Goal: Check status: Verify the current state of an ongoing process or item

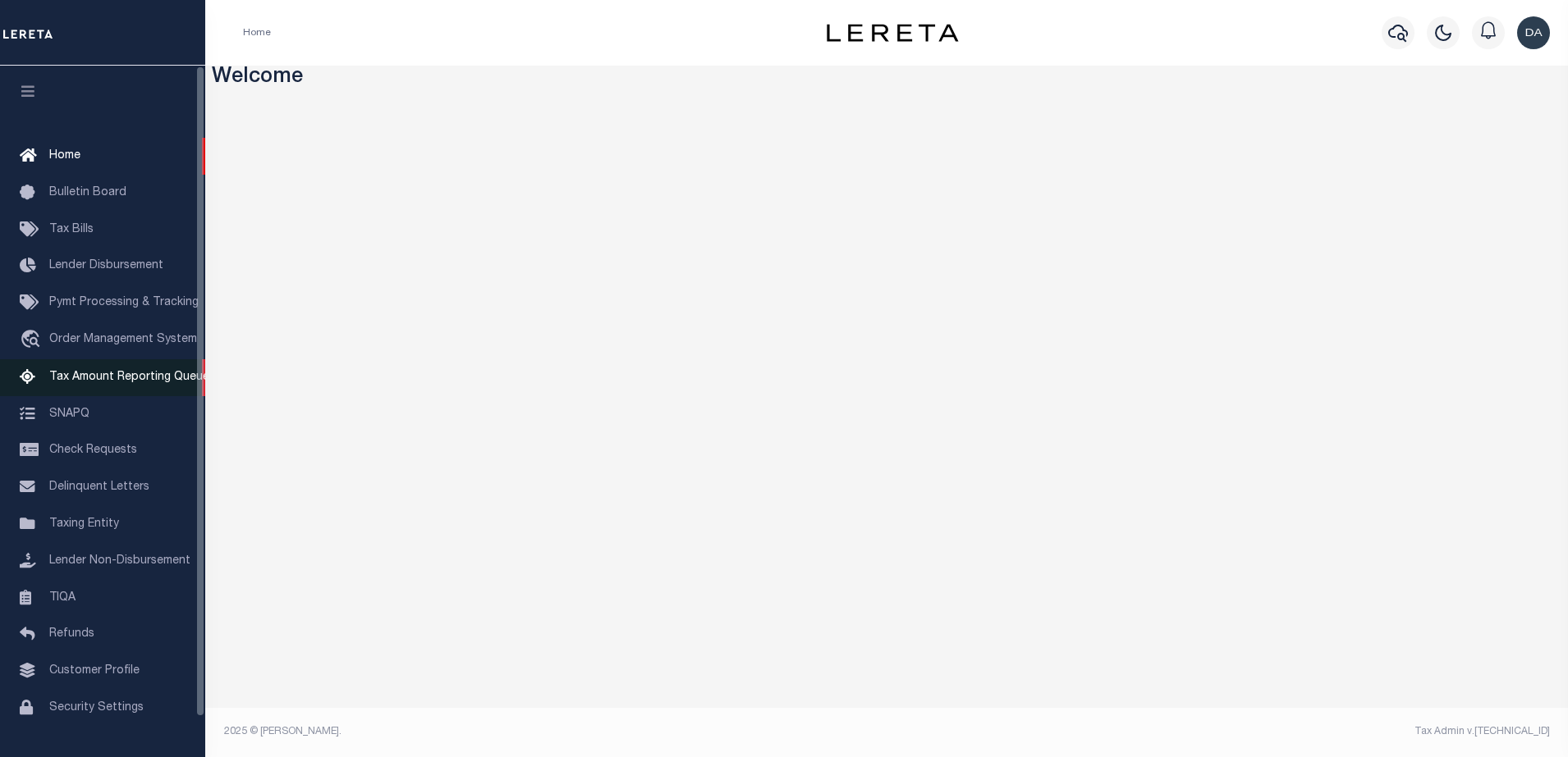
click at [107, 372] on link "Tax Amount Reporting Queue" at bounding box center [103, 377] width 206 height 37
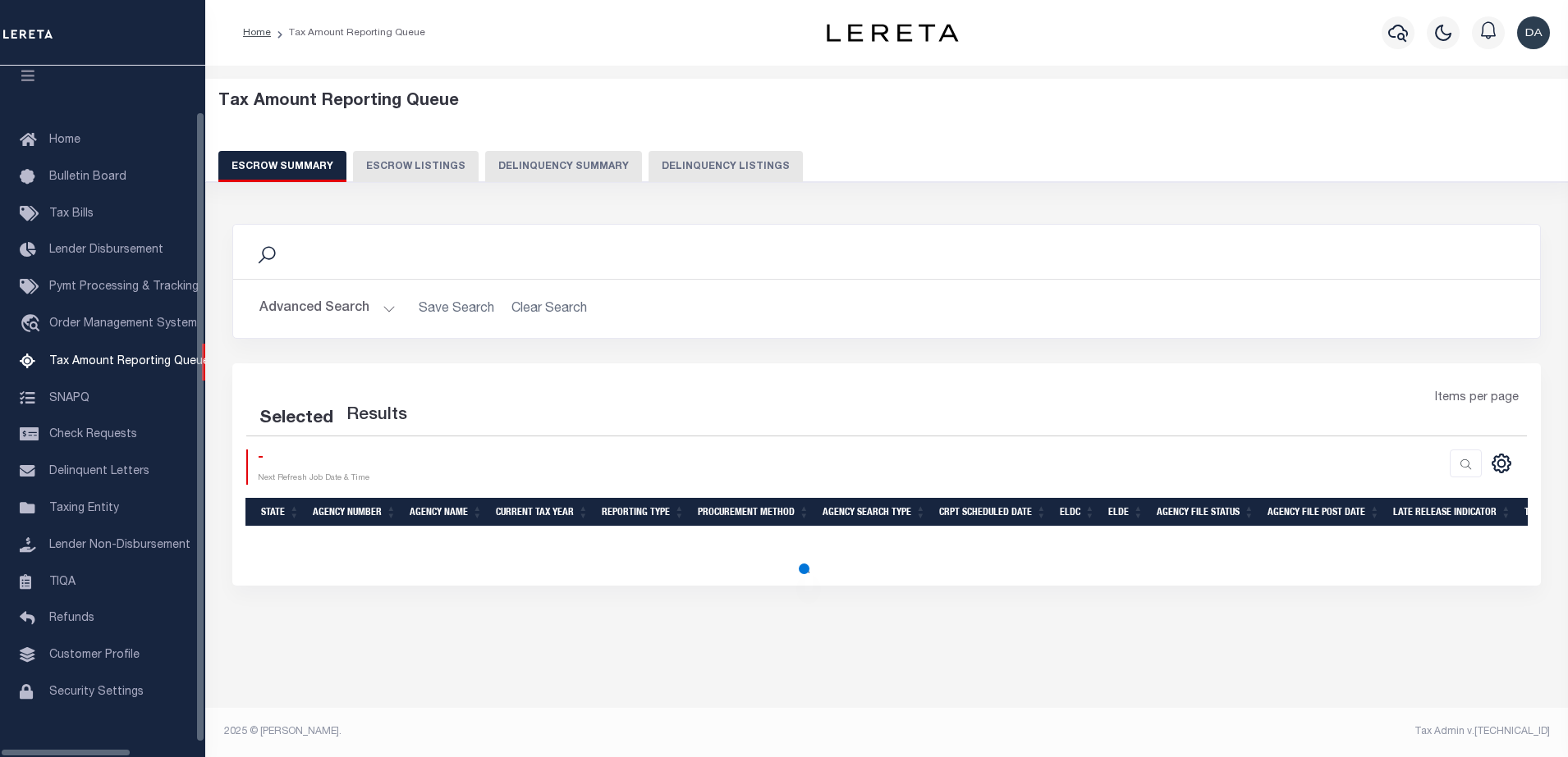
select select "100"
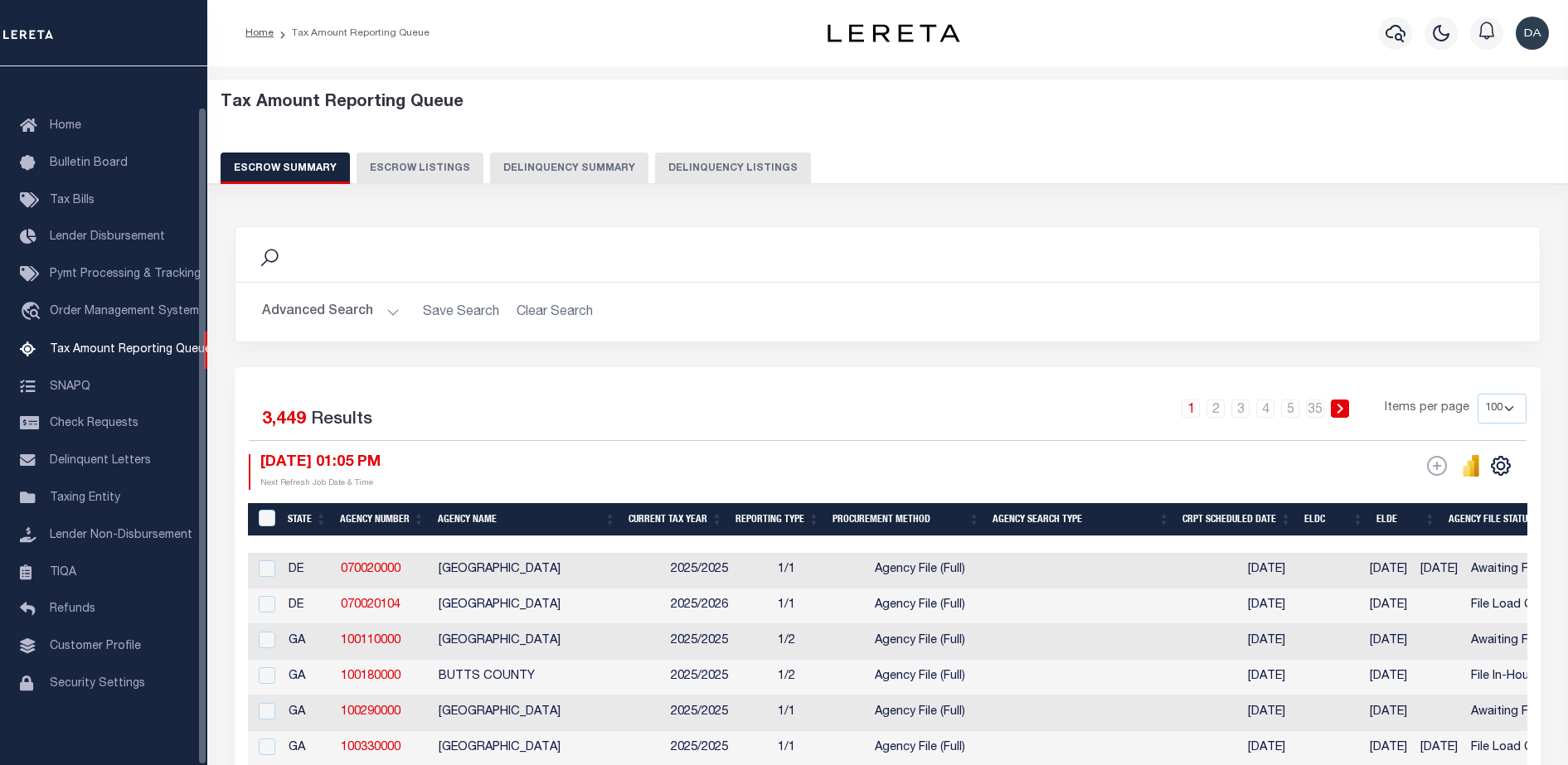
scroll to position [42, 0]
click at [586, 175] on button "Delinquency Summary" at bounding box center [569, 168] width 158 height 31
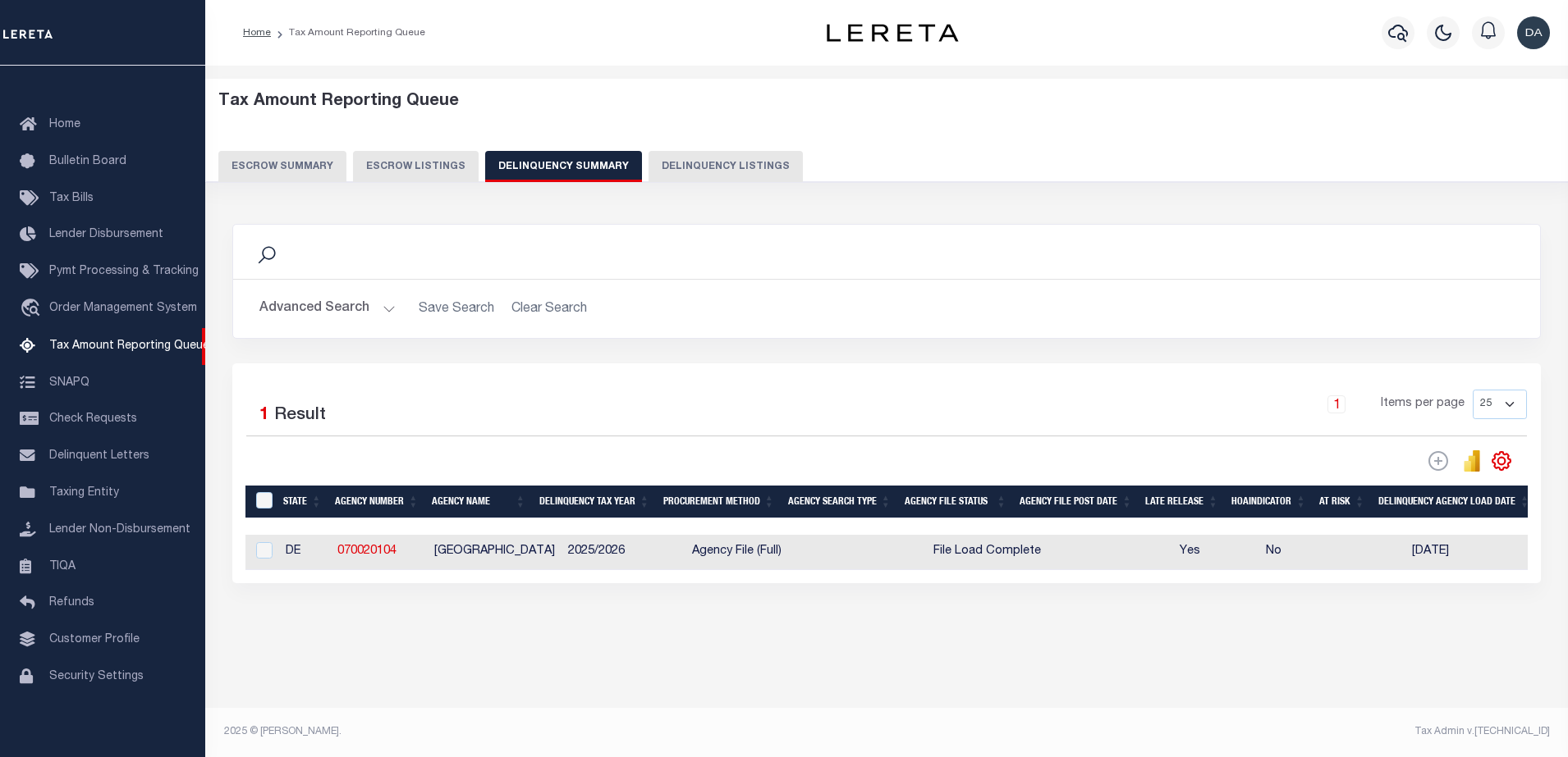
click at [342, 320] on button "Advanced Search" at bounding box center [327, 309] width 137 height 32
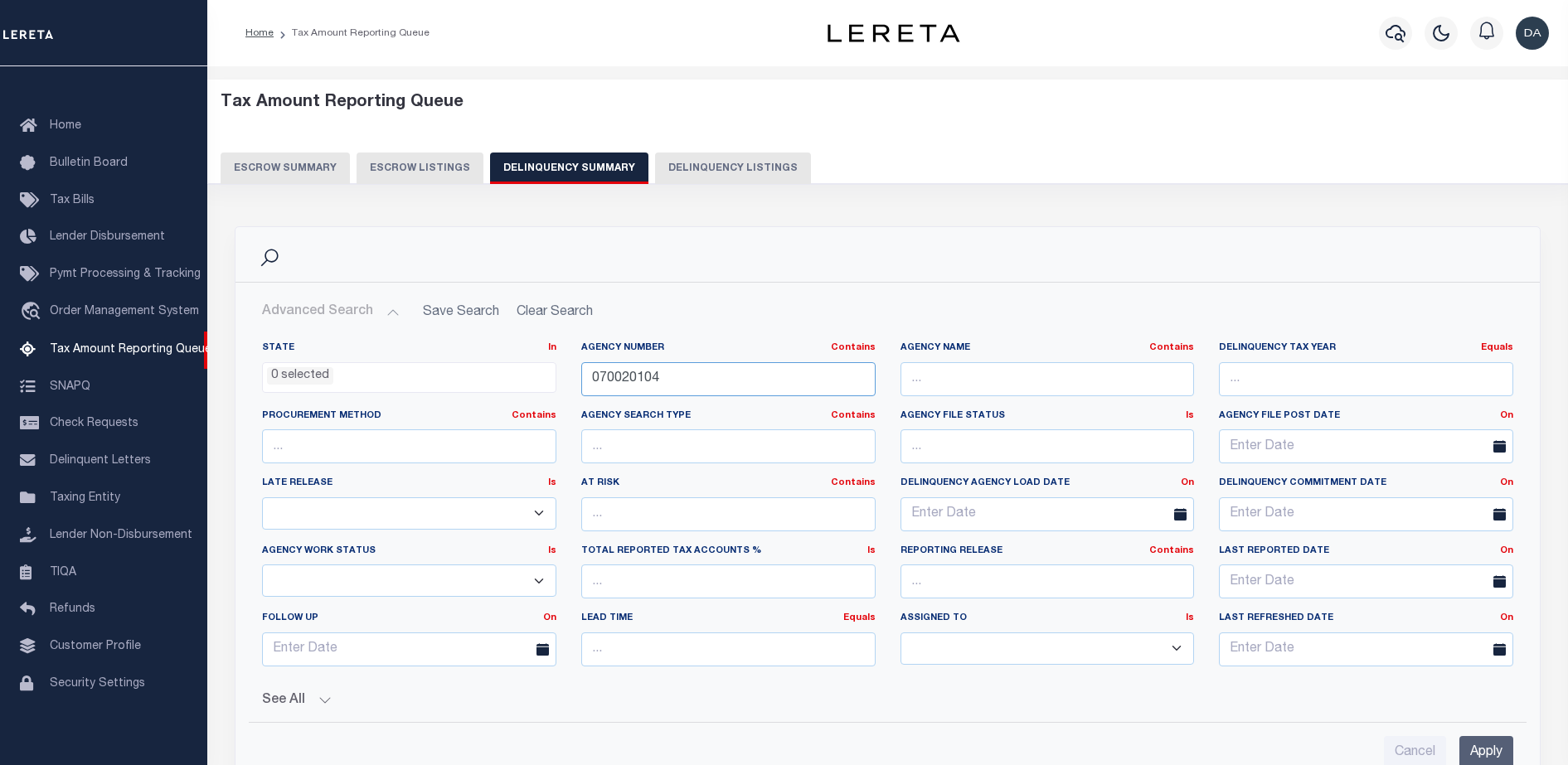
click at [701, 378] on input "070020104" at bounding box center [728, 379] width 294 height 34
click at [701, 376] on input "070020104" at bounding box center [728, 379] width 294 height 34
paste input "160341802"
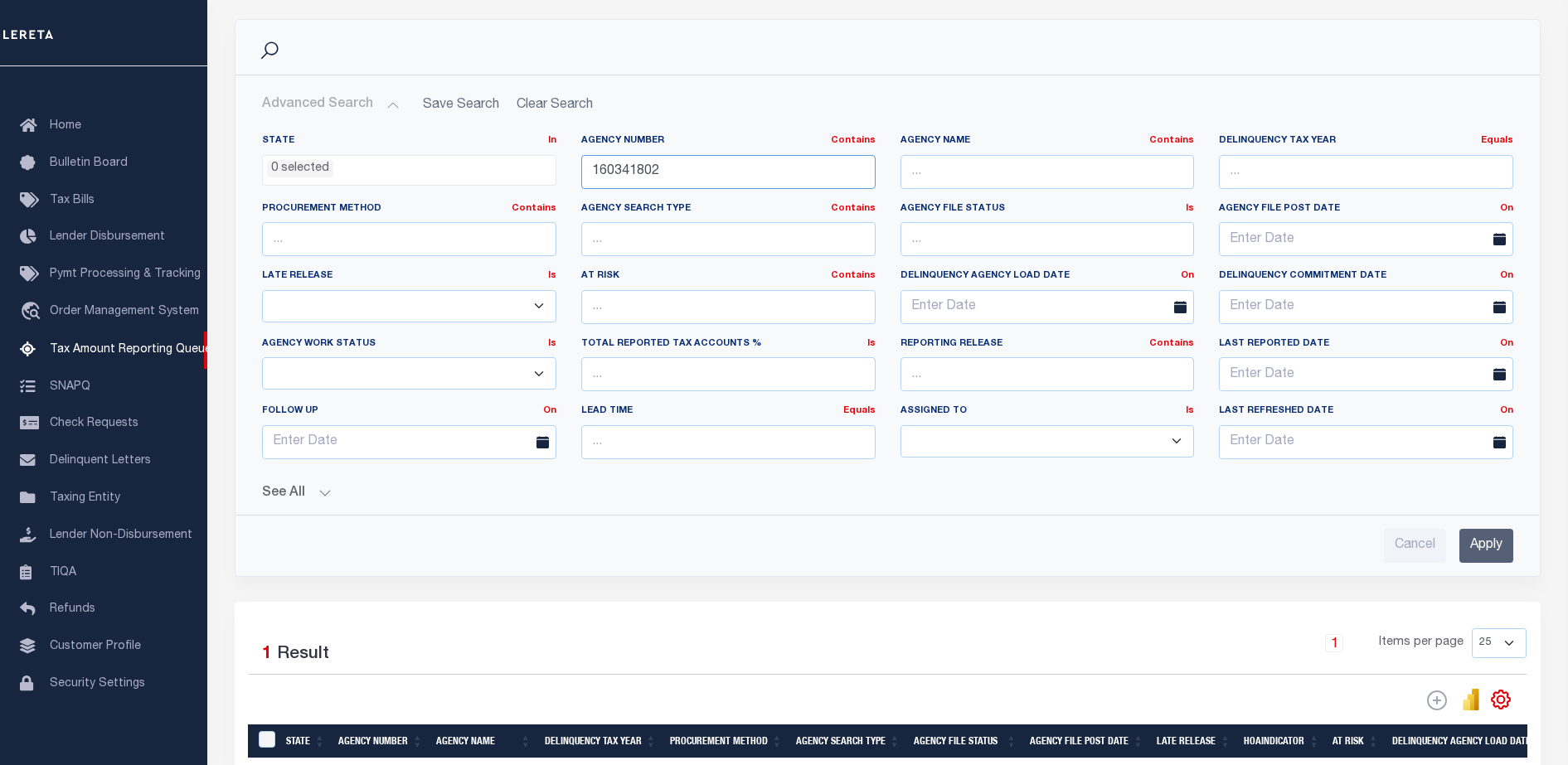
type input "160341802"
click at [292, 484] on div "See All Work Queue Is Is Contains --ALL-- Delinquent Is" at bounding box center [888, 487] width 1252 height 29
click at [340, 498] on button "See All" at bounding box center [888, 493] width 1252 height 16
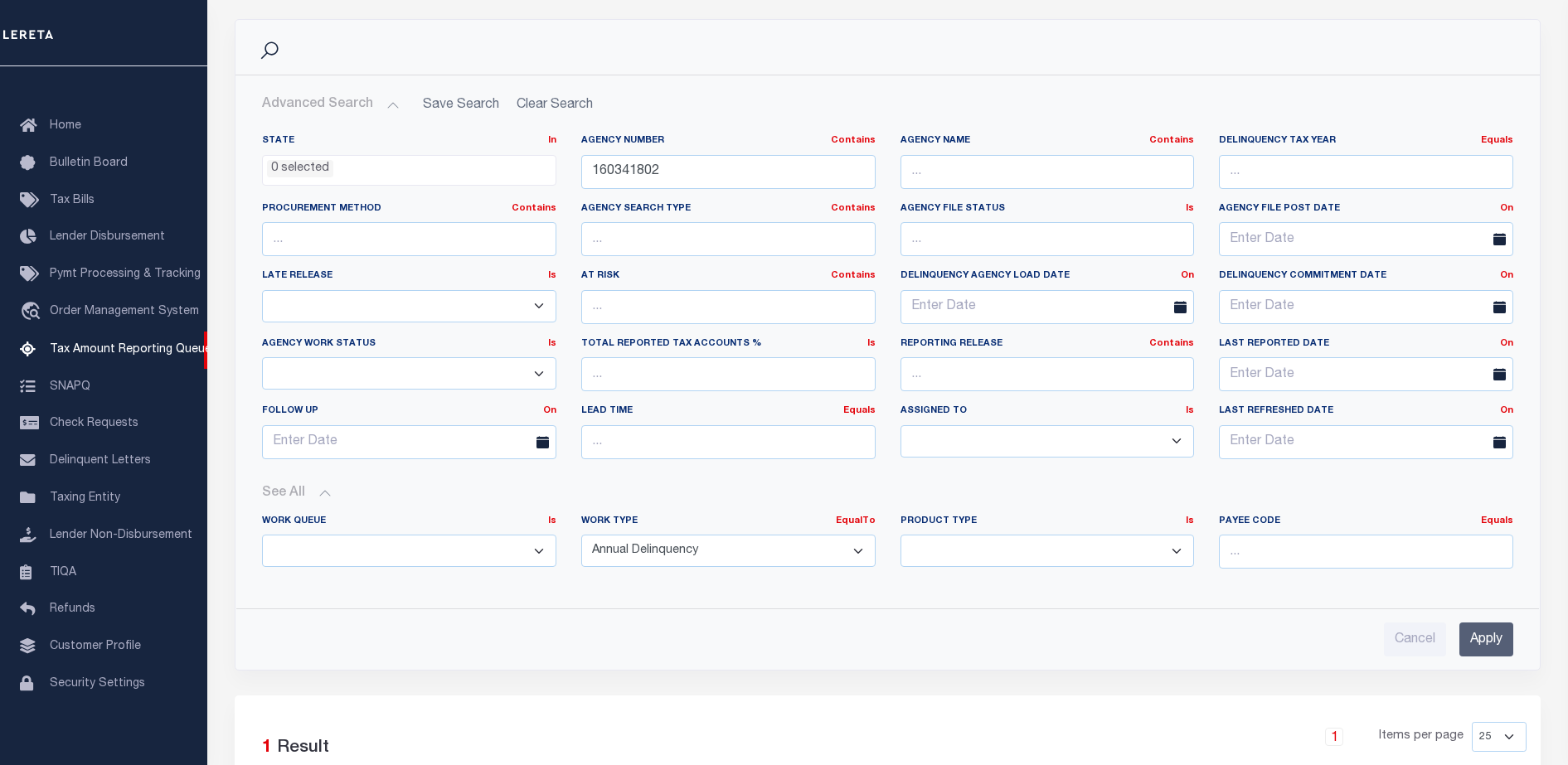
click at [1481, 636] on input "Apply" at bounding box center [1486, 640] width 54 height 34
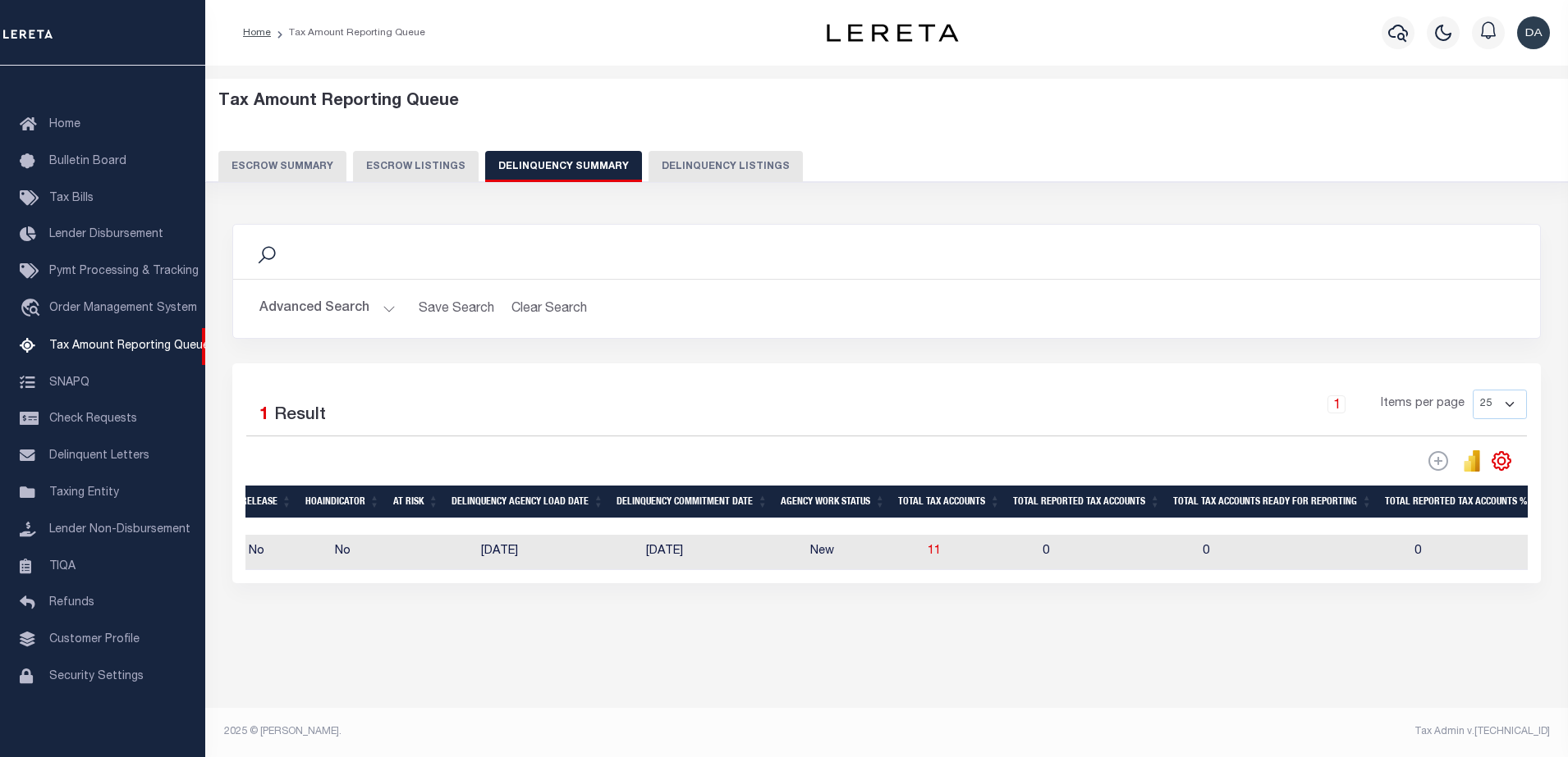
scroll to position [0, 0]
click at [927, 554] on span "11" at bounding box center [933, 551] width 13 height 11
select select "100"
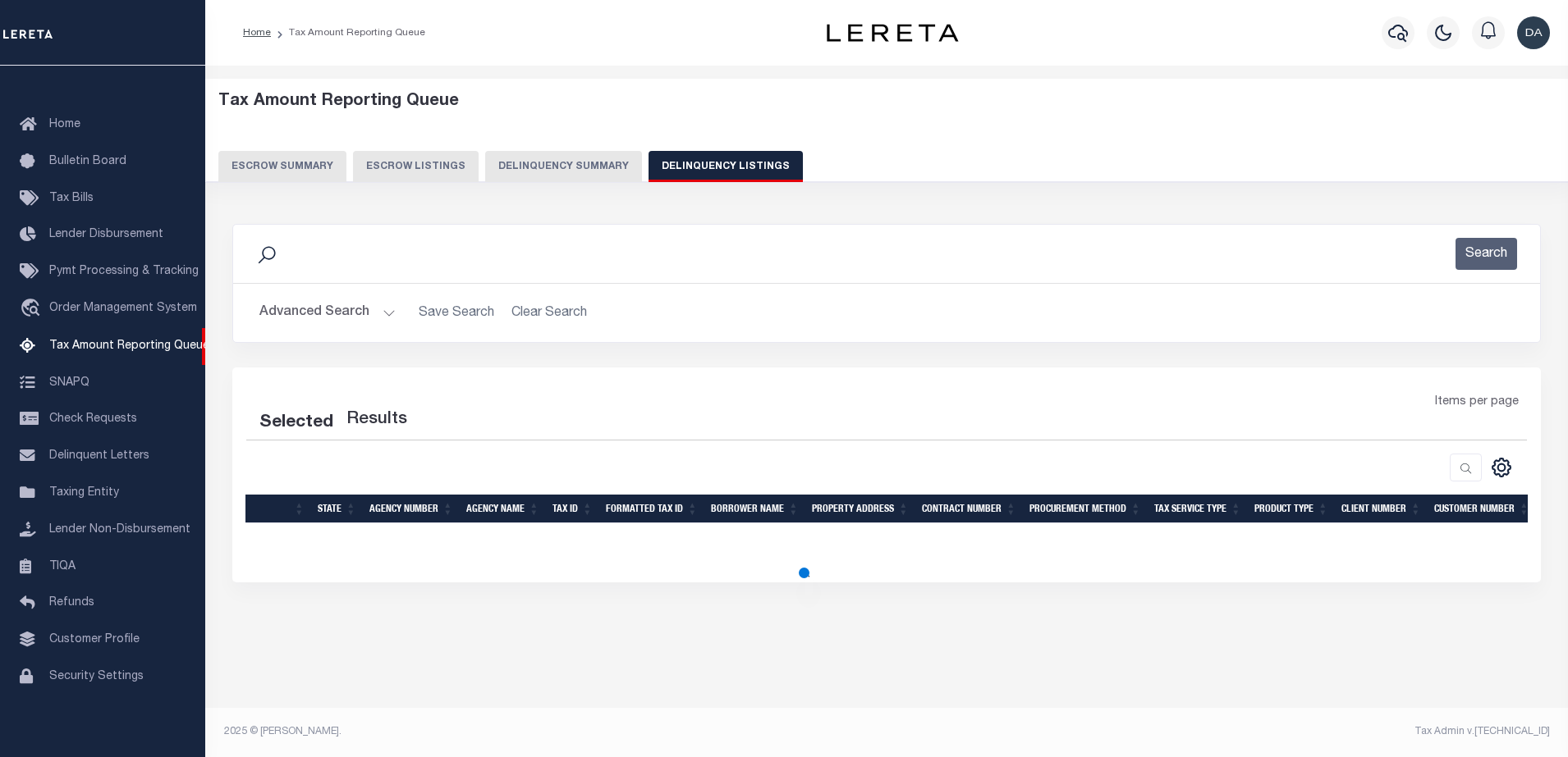
select select "100"
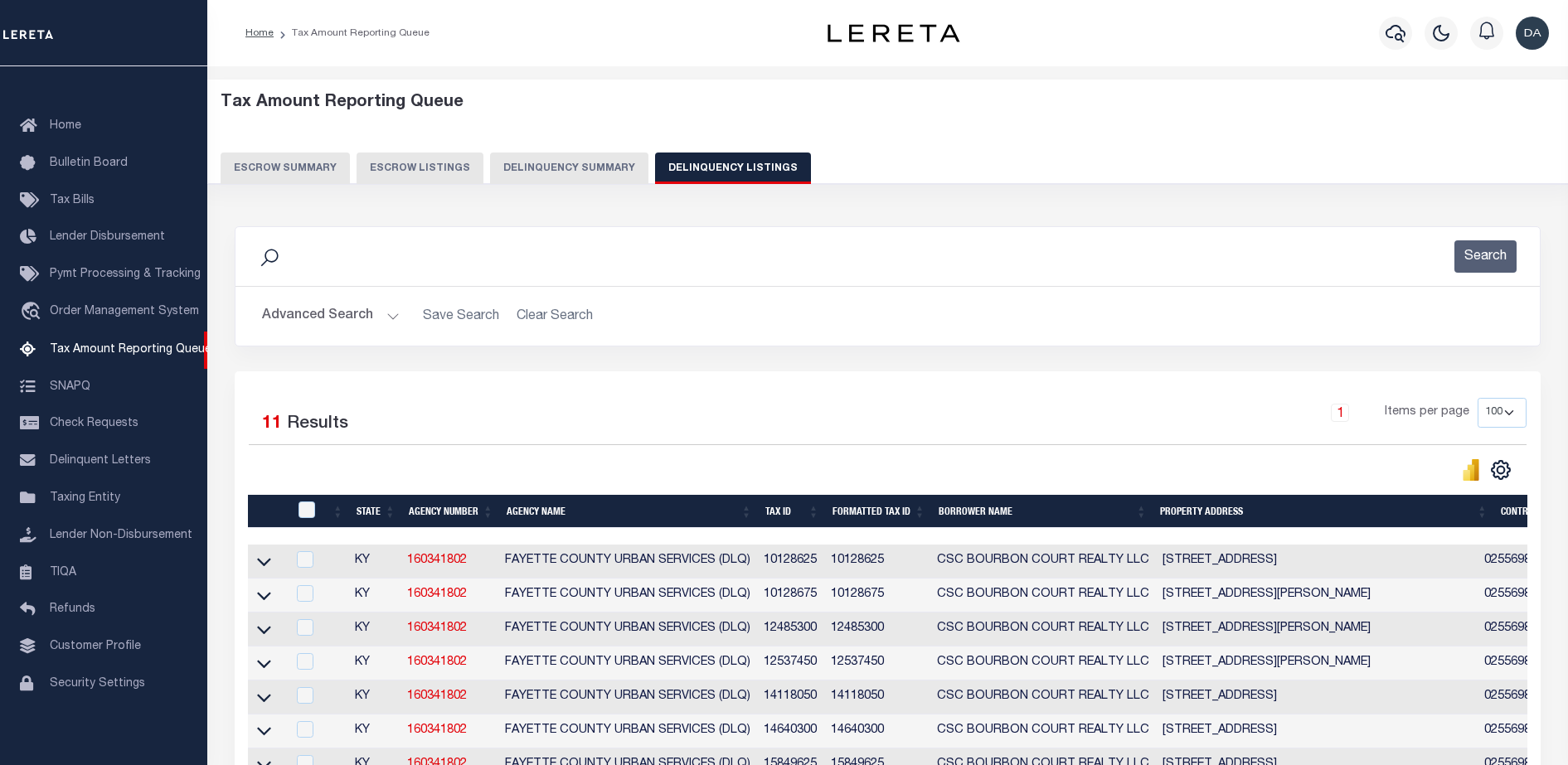
click at [256, 571] on td at bounding box center [267, 562] width 38 height 34
checkbox input "true"
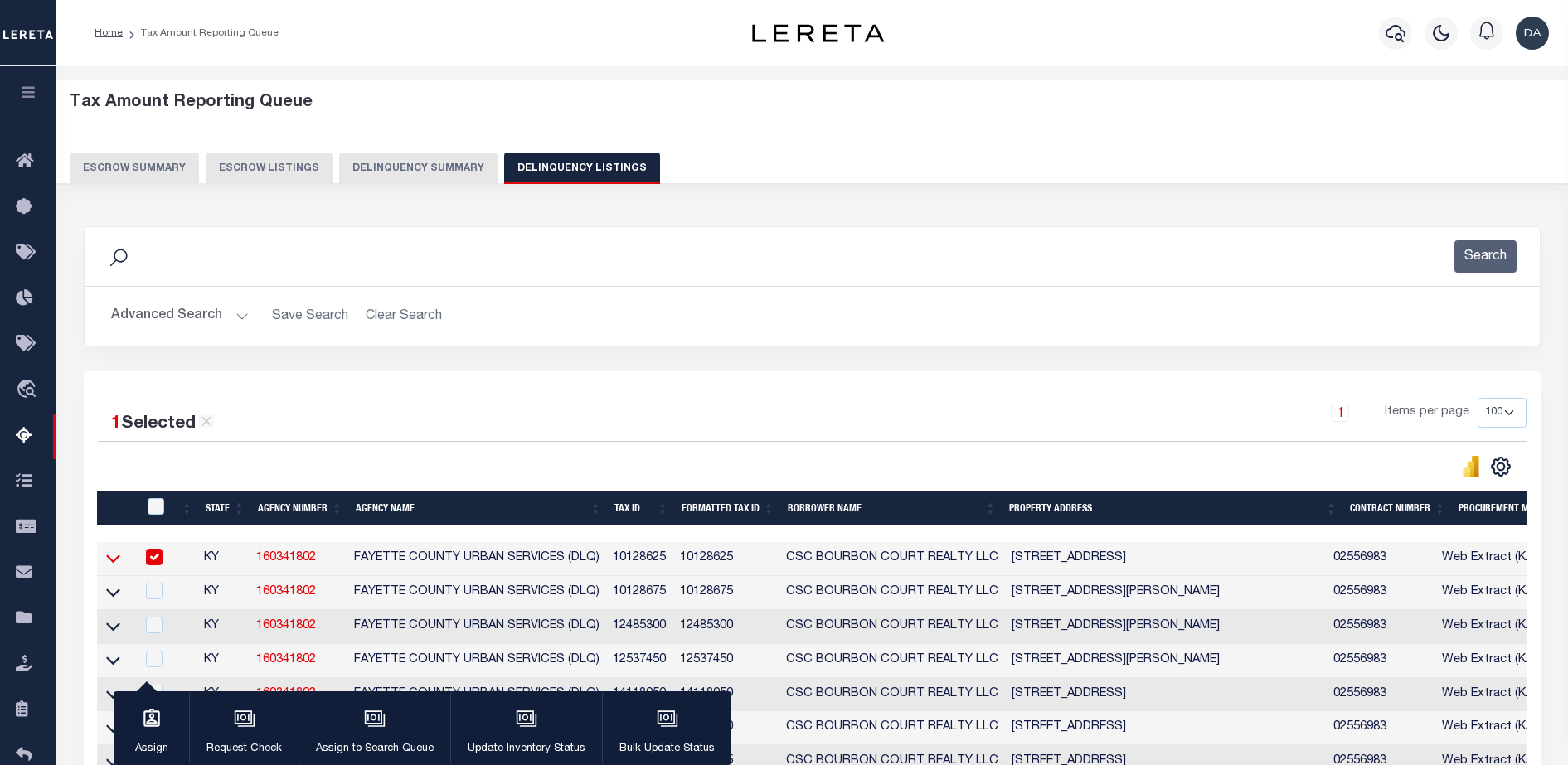
click at [118, 560] on icon at bounding box center [112, 558] width 14 height 17
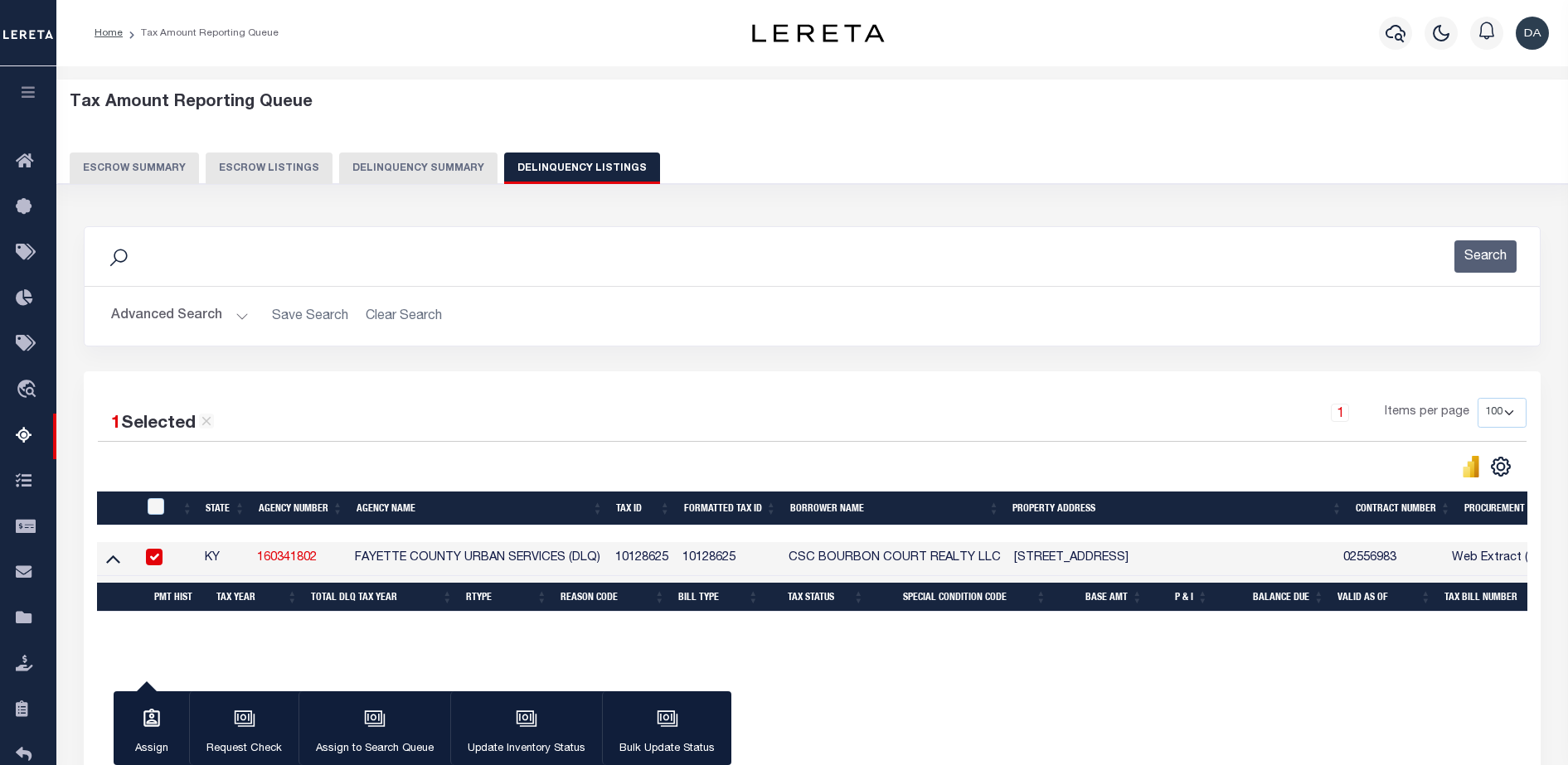
scroll to position [311, 0]
